Goal: Find specific page/section: Find specific page/section

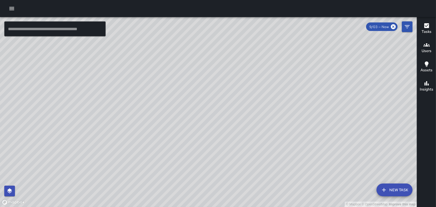
click at [10, 7] on icon "button" at bounding box center [11, 8] width 5 height 3
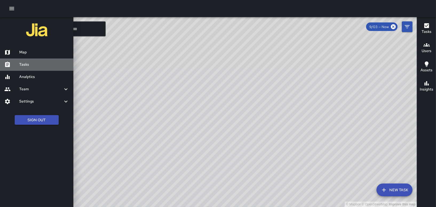
click at [25, 65] on h6 "Tasks" at bounding box center [44, 65] width 50 height 6
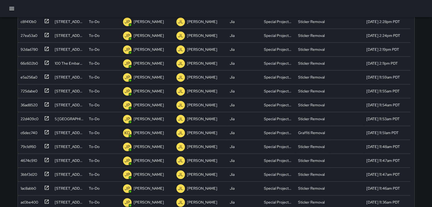
scroll to position [108, 0]
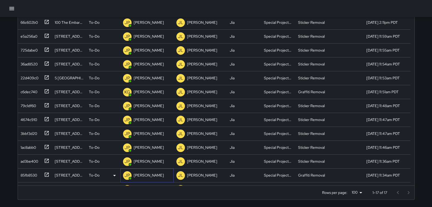
click at [142, 175] on p "[PERSON_NAME]" at bounding box center [149, 174] width 30 height 5
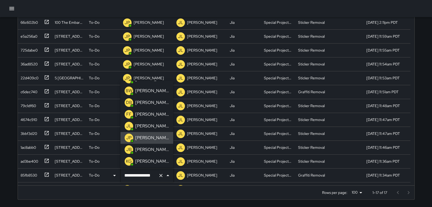
scroll to position [32, 0]
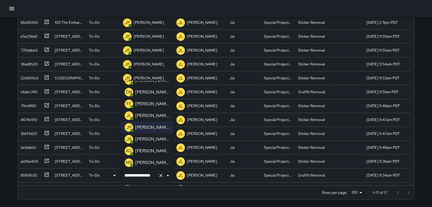
click at [155, 149] on p "[PERSON_NAME]" at bounding box center [152, 151] width 34 height 6
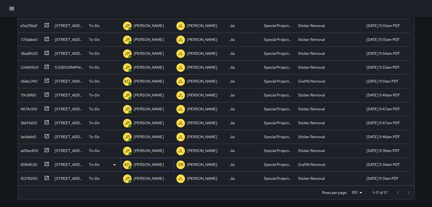
scroll to position [25, 0]
click at [47, 176] on icon at bounding box center [46, 177] width 5 height 5
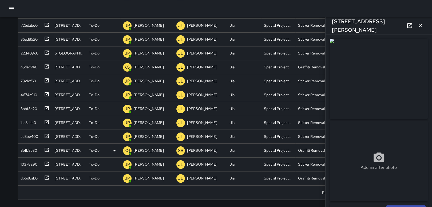
click at [387, 92] on img at bounding box center [379, 79] width 98 height 80
click at [421, 25] on icon "button" at bounding box center [420, 25] width 6 height 6
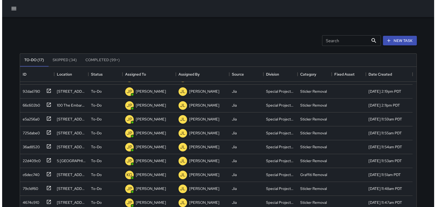
scroll to position [0, 0]
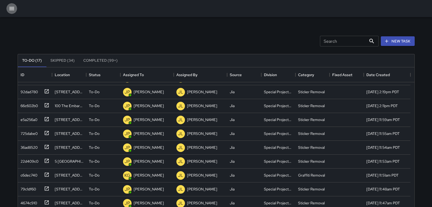
click at [13, 7] on icon "button" at bounding box center [12, 8] width 6 height 6
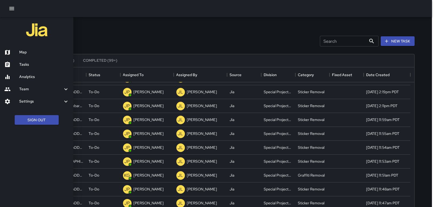
click at [25, 49] on h6 "Map" at bounding box center [44, 52] width 50 height 6
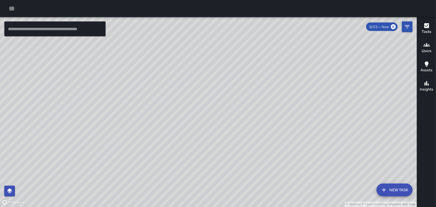
drag, startPoint x: 249, startPoint y: 119, endPoint x: 253, endPoint y: 148, distance: 29.1
click at [261, 187] on div "© Mapbox © OpenStreetMap Improve this map" at bounding box center [208, 112] width 417 height 190
drag, startPoint x: 208, startPoint y: 137, endPoint x: 205, endPoint y: 96, distance: 41.2
click at [205, 96] on div "© Mapbox © OpenStreetMap Improve this map" at bounding box center [208, 112] width 417 height 190
drag, startPoint x: 163, startPoint y: 105, endPoint x: 101, endPoint y: 145, distance: 73.4
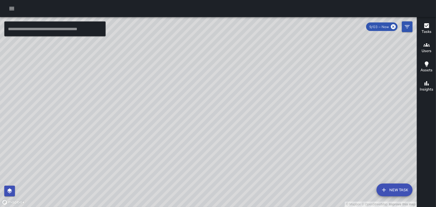
click at [186, 164] on div "© Mapbox © OpenStreetMap Improve this map" at bounding box center [208, 112] width 417 height 190
drag, startPoint x: 181, startPoint y: 152, endPoint x: 176, endPoint y: 107, distance: 45.4
click at [176, 107] on div "© Mapbox © OpenStreetMap Improve this map" at bounding box center [208, 112] width 417 height 190
drag, startPoint x: 236, startPoint y: 93, endPoint x: 233, endPoint y: 120, distance: 26.8
click at [233, 120] on div "© Mapbox © OpenStreetMap Improve this map" at bounding box center [208, 112] width 417 height 190
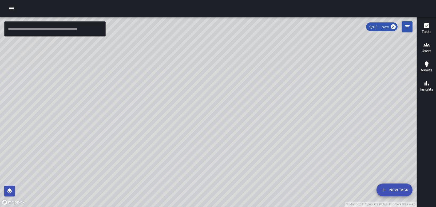
drag, startPoint x: 221, startPoint y: 76, endPoint x: 234, endPoint y: 135, distance: 61.0
click at [234, 135] on div "© Mapbox © OpenStreetMap Improve this map" at bounding box center [208, 112] width 417 height 190
drag, startPoint x: 127, startPoint y: 171, endPoint x: 183, endPoint y: 23, distance: 157.5
click at [183, 23] on div "© Mapbox © OpenStreetMap Improve this map" at bounding box center [208, 112] width 417 height 190
drag, startPoint x: 95, startPoint y: 82, endPoint x: 132, endPoint y: 76, distance: 38.2
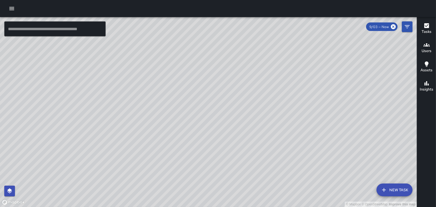
drag, startPoint x: 98, startPoint y: 146, endPoint x: 109, endPoint y: 56, distance: 90.6
click at [109, 56] on div "© Mapbox © OpenStreetMap Improve this map" at bounding box center [208, 112] width 417 height 190
drag, startPoint x: 264, startPoint y: 93, endPoint x: 267, endPoint y: 143, distance: 50.0
click at [269, 147] on div "© Mapbox © OpenStreetMap Improve this map" at bounding box center [208, 112] width 417 height 190
drag, startPoint x: 268, startPoint y: 122, endPoint x: 285, endPoint y: 170, distance: 50.5
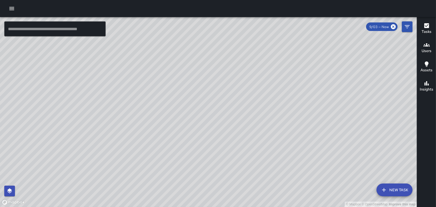
click at [285, 170] on div "© Mapbox © OpenStreetMap Improve this map" at bounding box center [208, 112] width 417 height 190
drag, startPoint x: 291, startPoint y: 126, endPoint x: 296, endPoint y: 169, distance: 43.0
click at [296, 169] on div "© Mapbox © OpenStreetMap Improve this map" at bounding box center [208, 112] width 417 height 190
drag, startPoint x: 236, startPoint y: 107, endPoint x: 242, endPoint y: 128, distance: 22.4
click at [242, 128] on div "© Mapbox © OpenStreetMap Improve this map" at bounding box center [208, 112] width 417 height 190
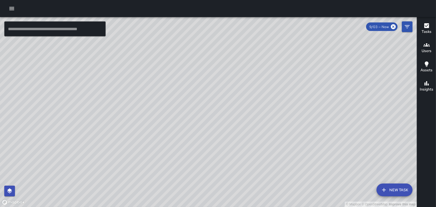
drag, startPoint x: 242, startPoint y: 126, endPoint x: 244, endPoint y: 133, distance: 7.4
click at [244, 133] on div "© Mapbox © OpenStreetMap Improve this map" at bounding box center [208, 112] width 417 height 190
drag, startPoint x: 295, startPoint y: 189, endPoint x: 293, endPoint y: 160, distance: 28.9
click at [293, 160] on div "© Mapbox © OpenStreetMap Improve this map" at bounding box center [208, 112] width 417 height 190
drag, startPoint x: 321, startPoint y: 123, endPoint x: 346, endPoint y: 218, distance: 98.7
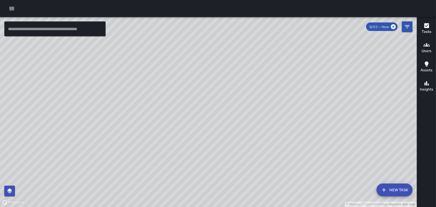
click at [346, 207] on html "© Mapbox © OpenStreetMap Improve this map ​ New Task 9/03 — Now Map Layers Task…" at bounding box center [218, 103] width 436 height 207
drag, startPoint x: 246, startPoint y: 131, endPoint x: 257, endPoint y: 83, distance: 48.7
click at [257, 83] on div "© Mapbox © OpenStreetMap Improve this map" at bounding box center [208, 112] width 417 height 190
